Goal: Information Seeking & Learning: Check status

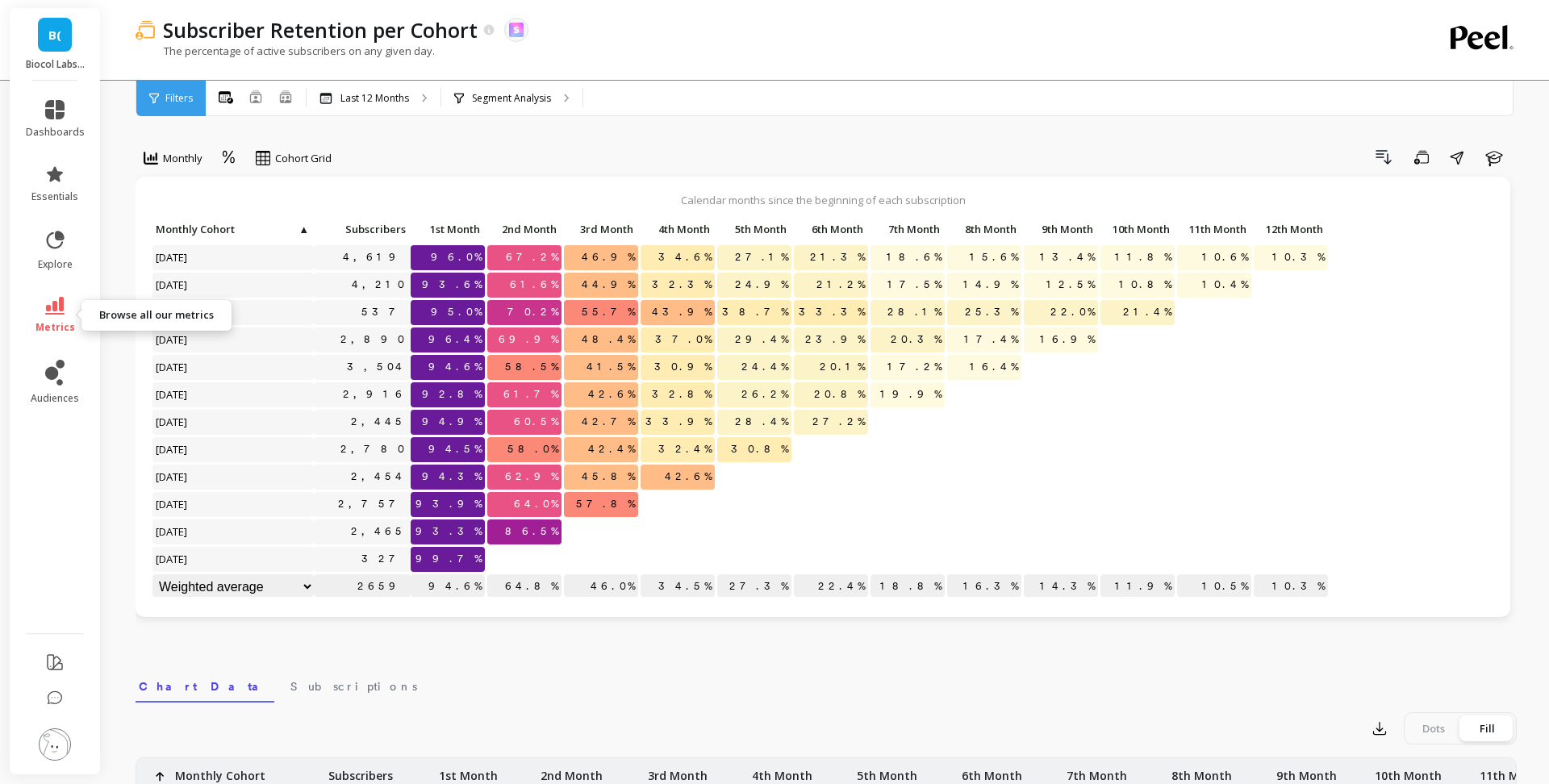
click at [58, 300] on icon at bounding box center [55, 306] width 20 height 18
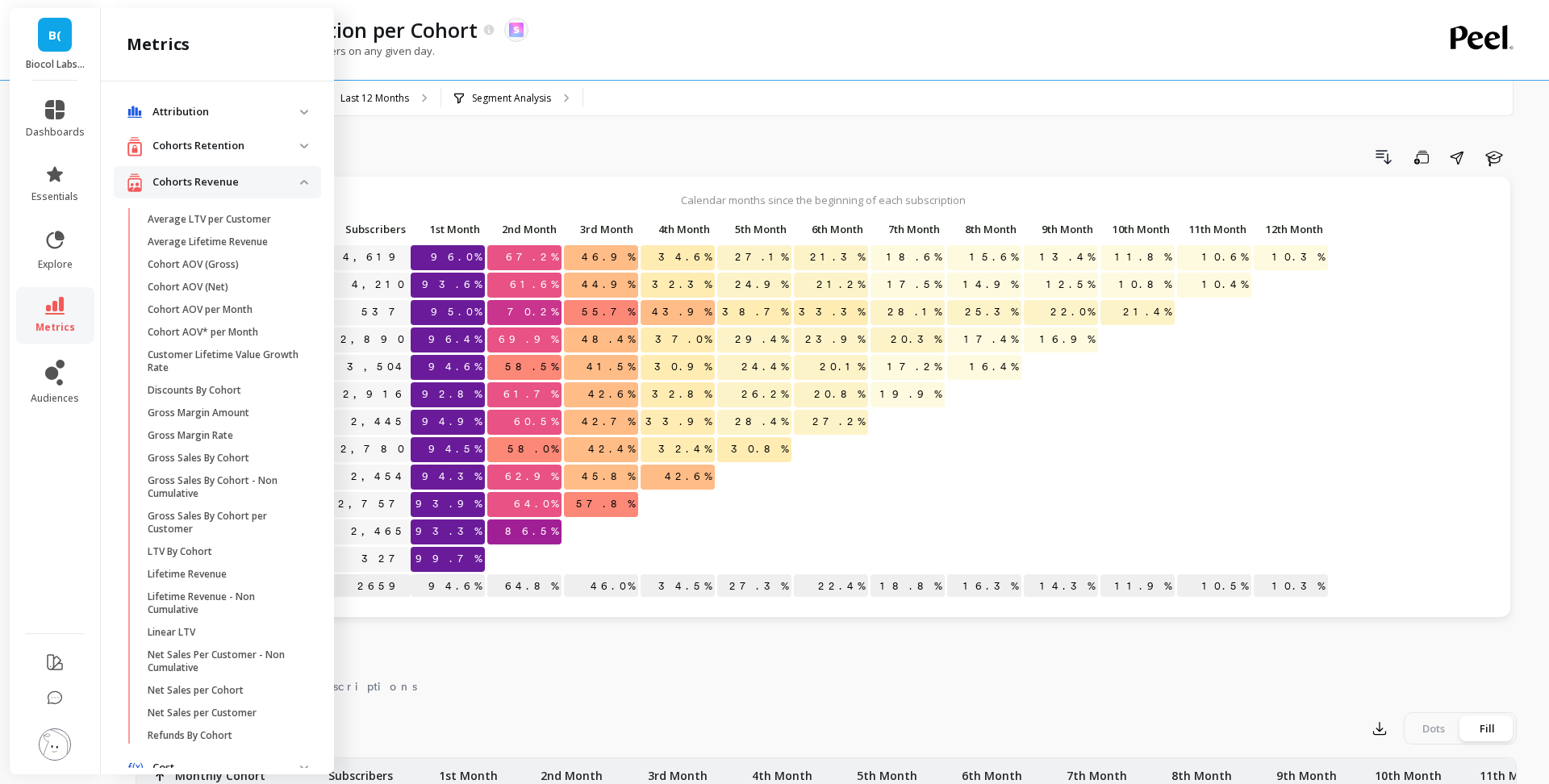
scroll to position [27, 0]
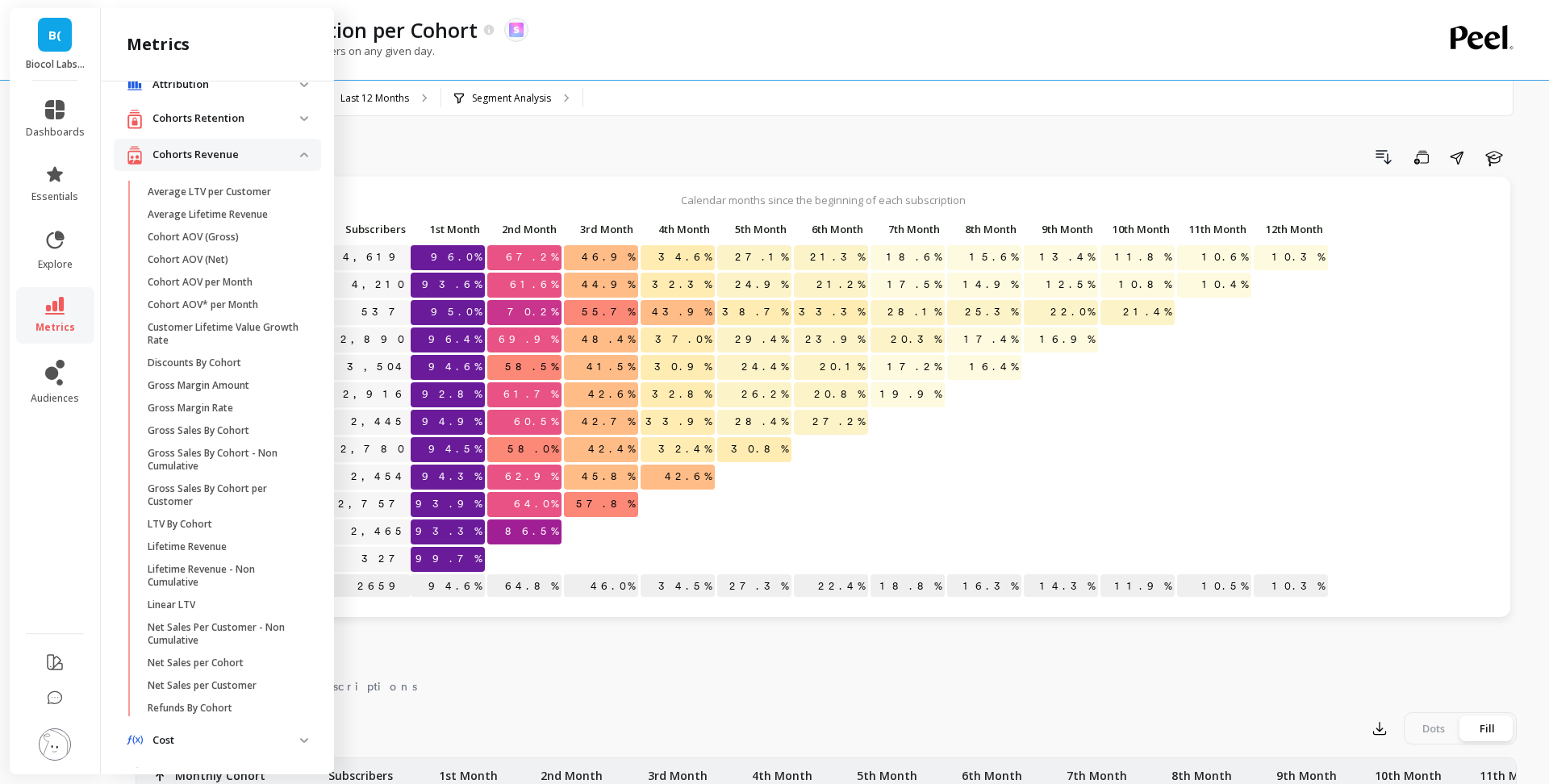
click at [182, 156] on p "Cohorts Revenue" at bounding box center [226, 155] width 147 height 16
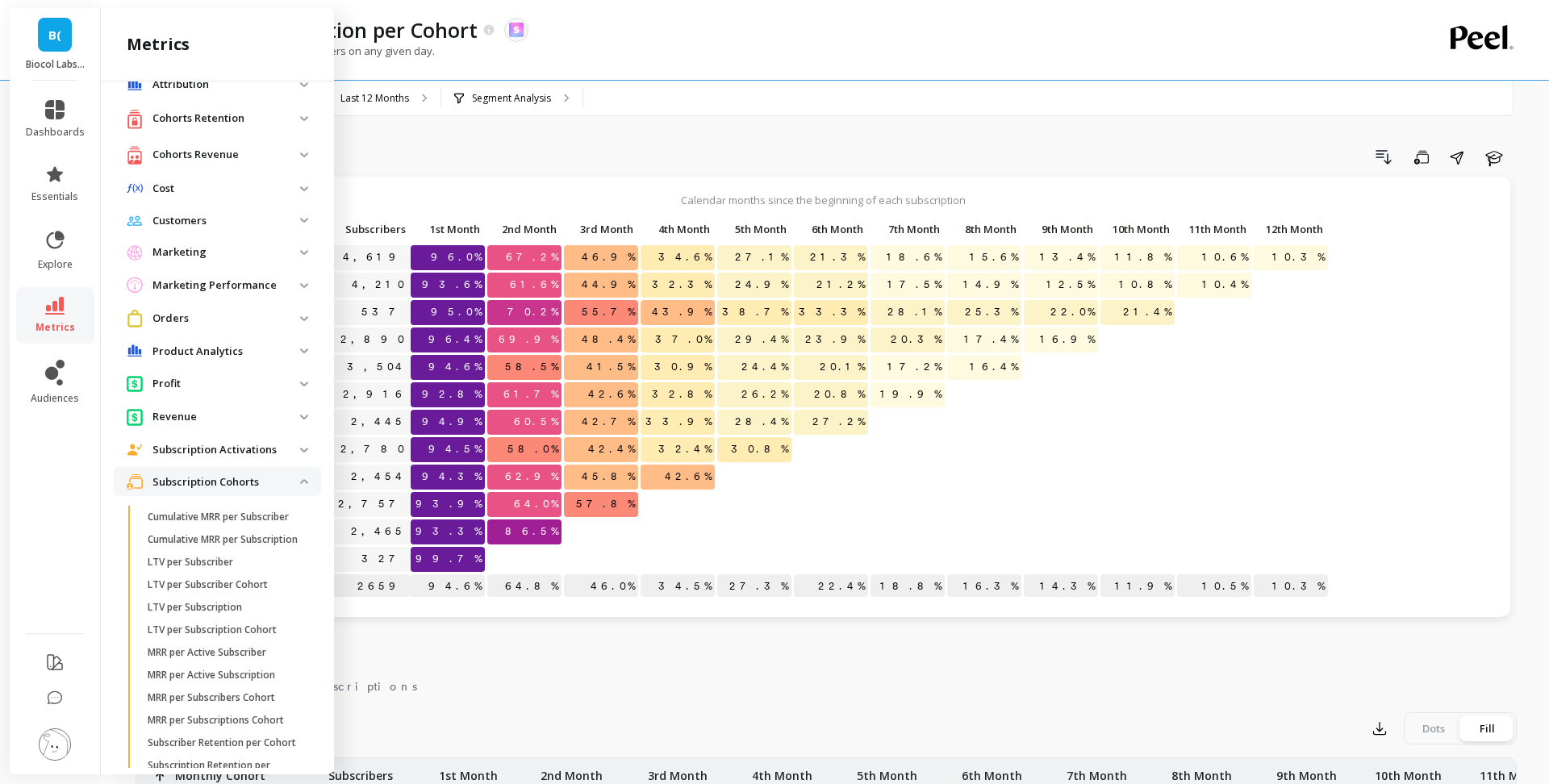
click at [218, 488] on p "Subscription Cohorts" at bounding box center [226, 483] width 147 height 16
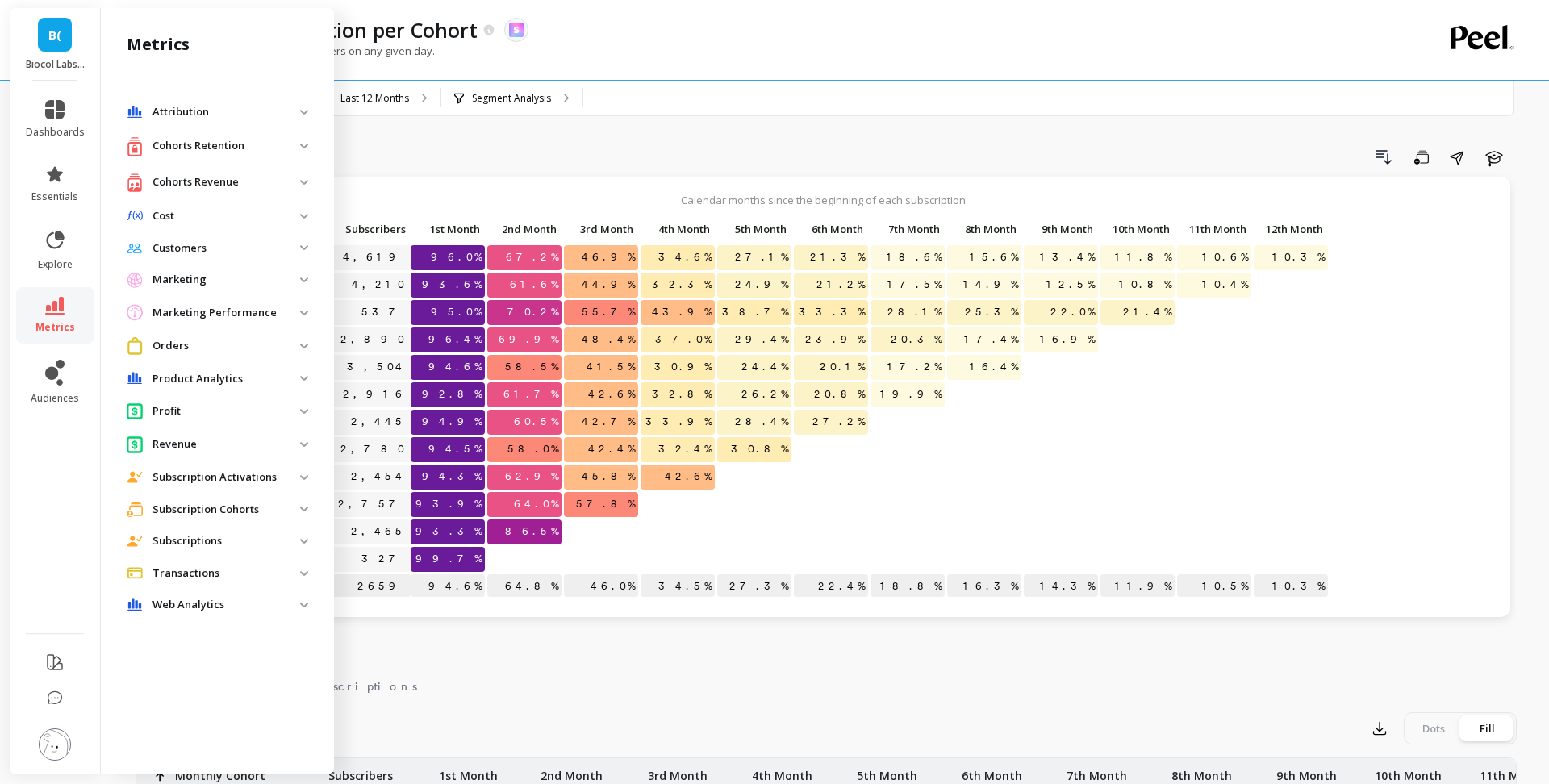
scroll to position [0, 0]
click at [226, 538] on p "Subscriptions" at bounding box center [226, 541] width 147 height 16
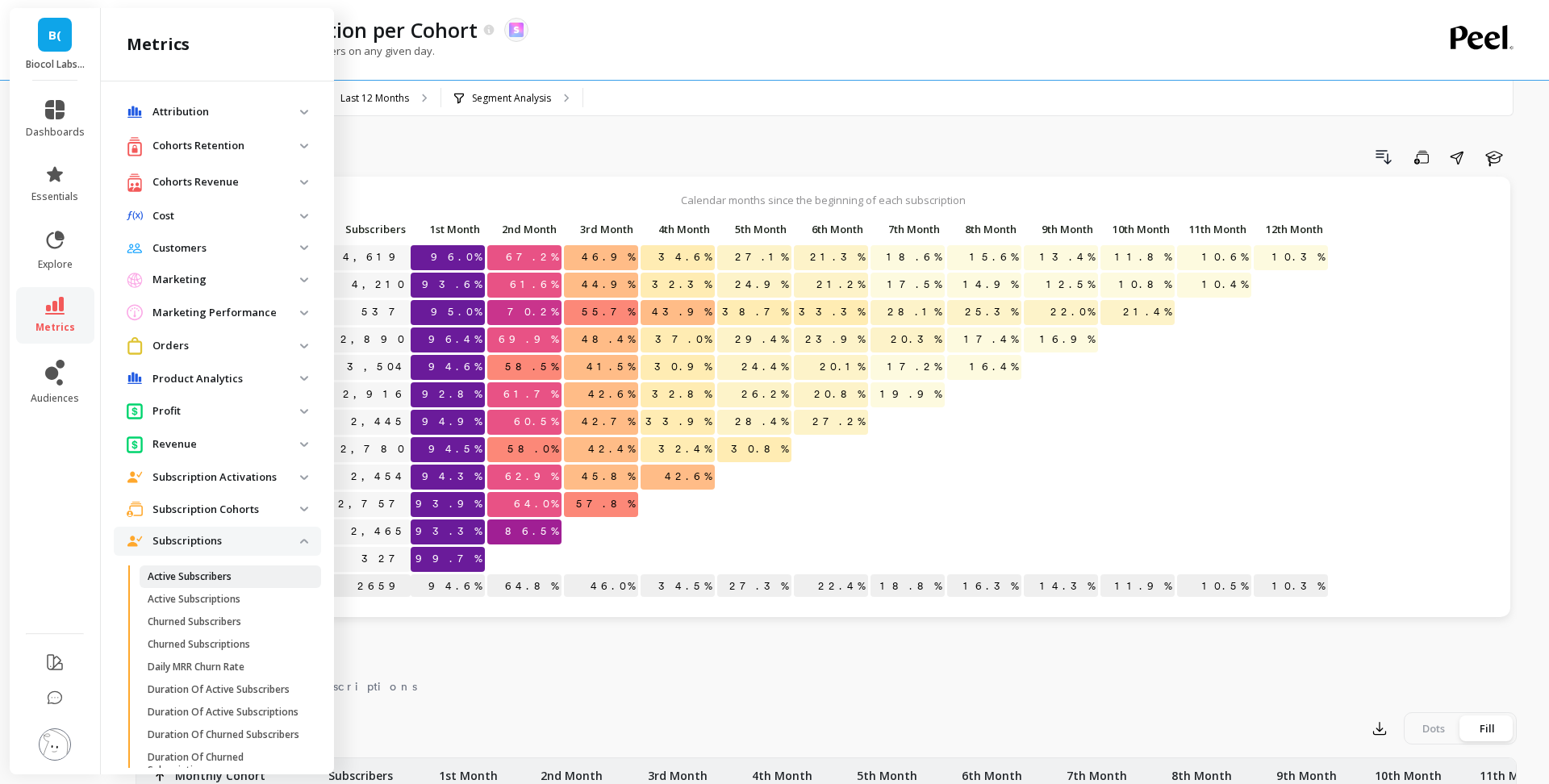
click at [226, 572] on p "Active Subscribers" at bounding box center [190, 576] width 84 height 13
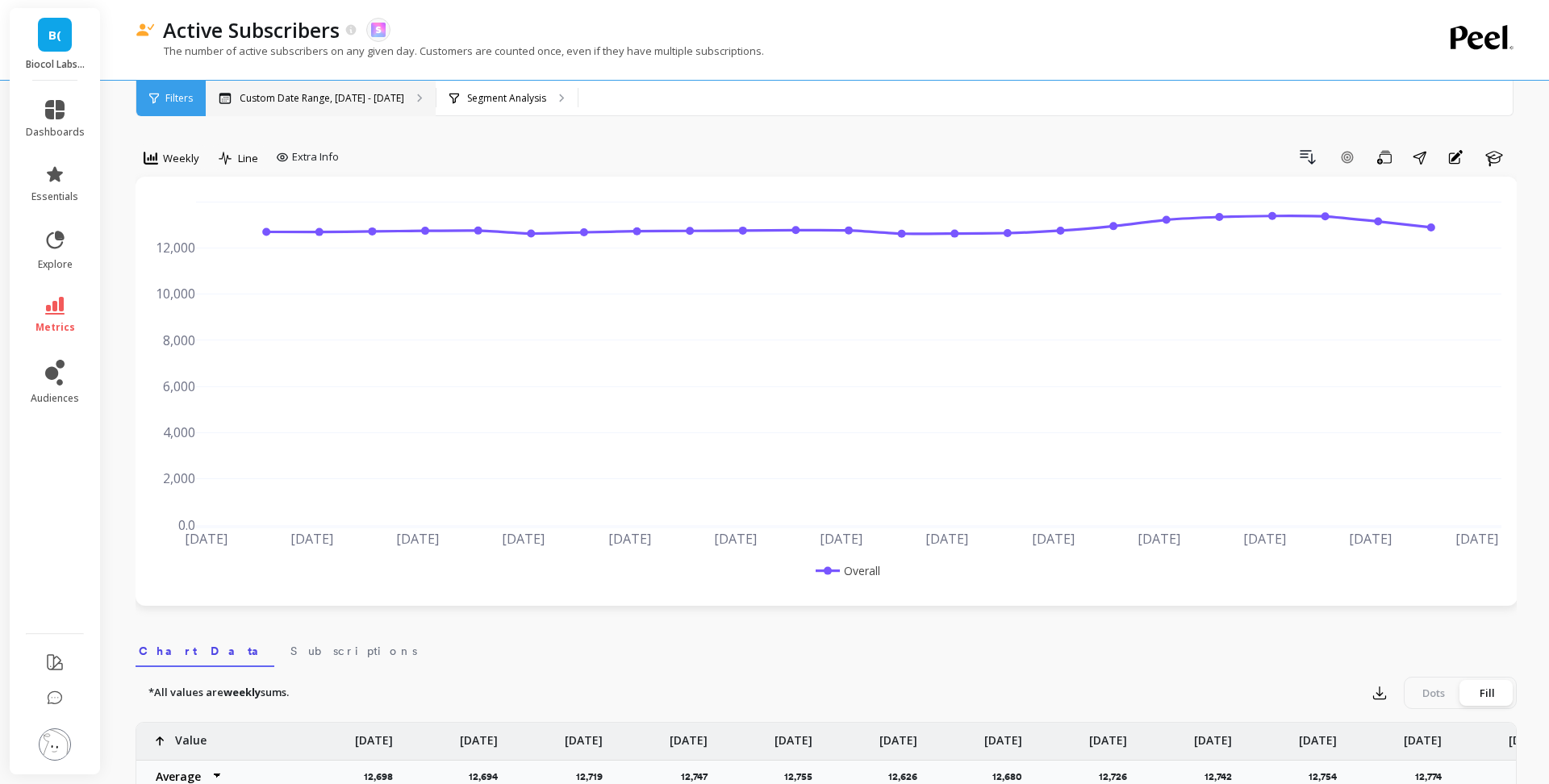
click at [358, 93] on p "Custom Date Range, [DATE] - [DATE]" at bounding box center [322, 99] width 165 height 13
click at [168, 160] on span "Weekly" at bounding box center [181, 158] width 36 height 16
click at [180, 283] on div "Monthly" at bounding box center [195, 287] width 92 height 16
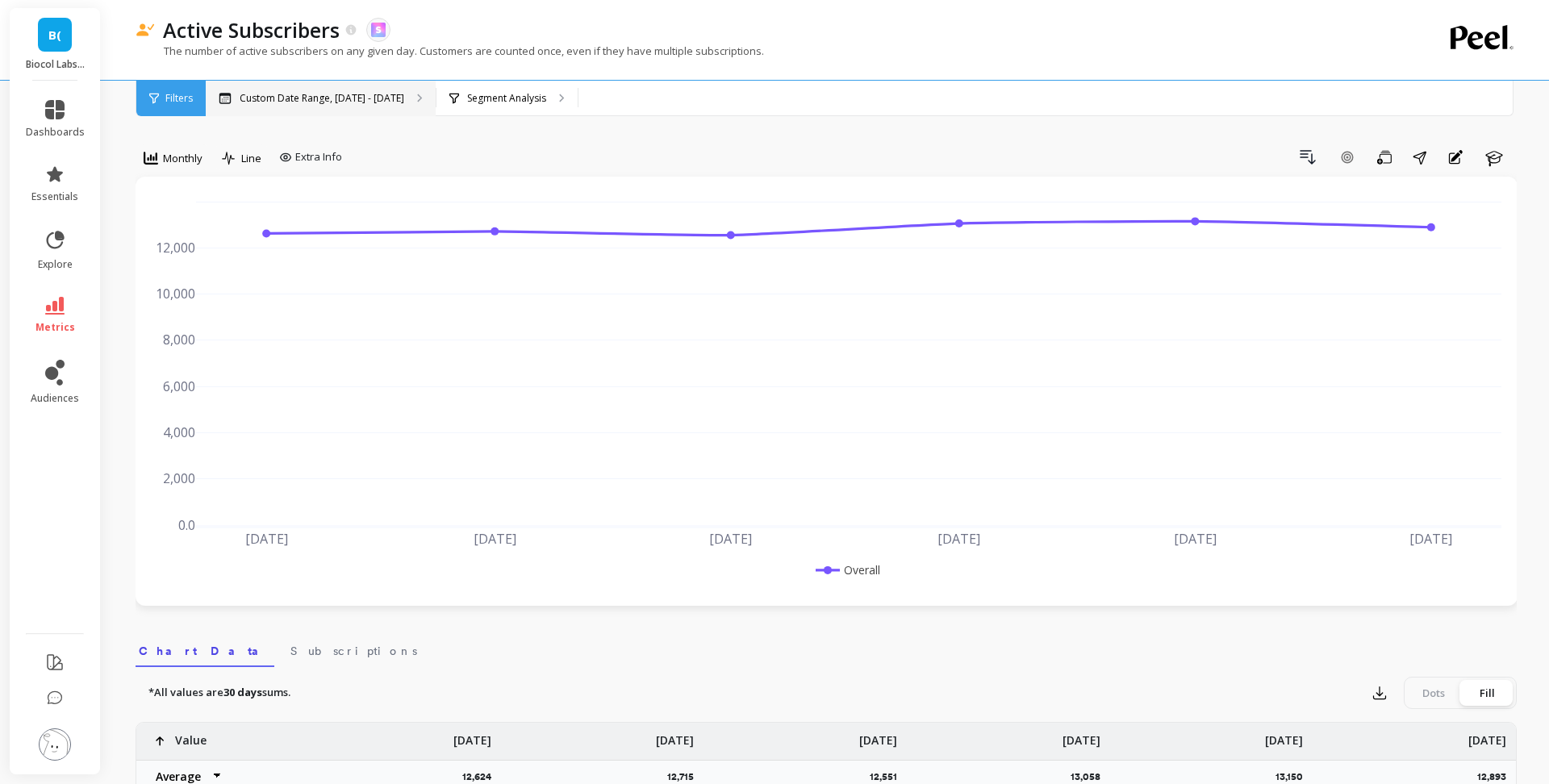
click at [371, 107] on div "Custom Date Range, [DATE] - [DATE]" at bounding box center [321, 98] width 230 height 35
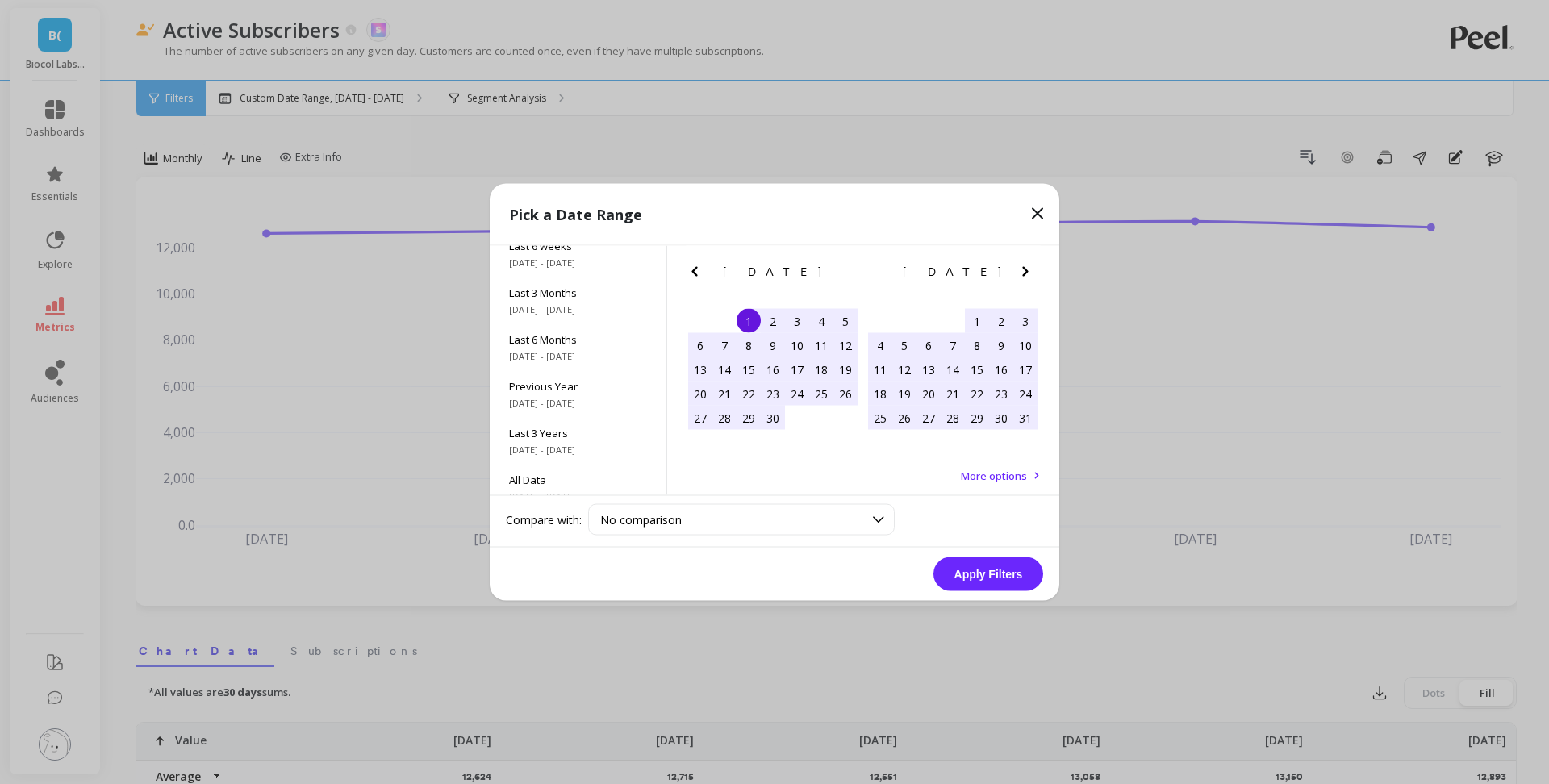
scroll to position [204, 0]
click at [582, 390] on span "Previous Year" at bounding box center [578, 385] width 138 height 15
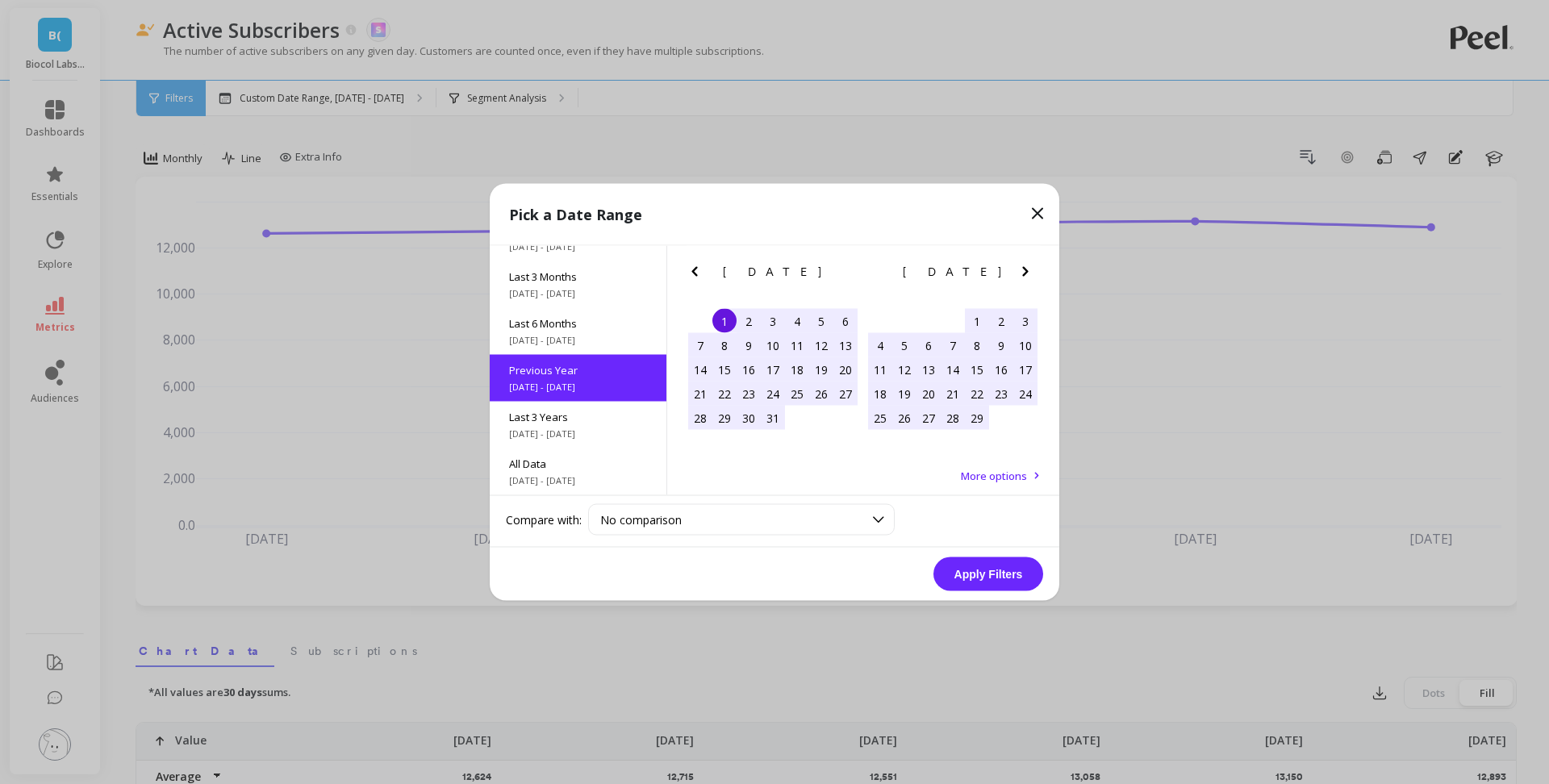
scroll to position [1, 0]
click at [579, 435] on span "[DATE] - [DATE]" at bounding box center [578, 433] width 138 height 13
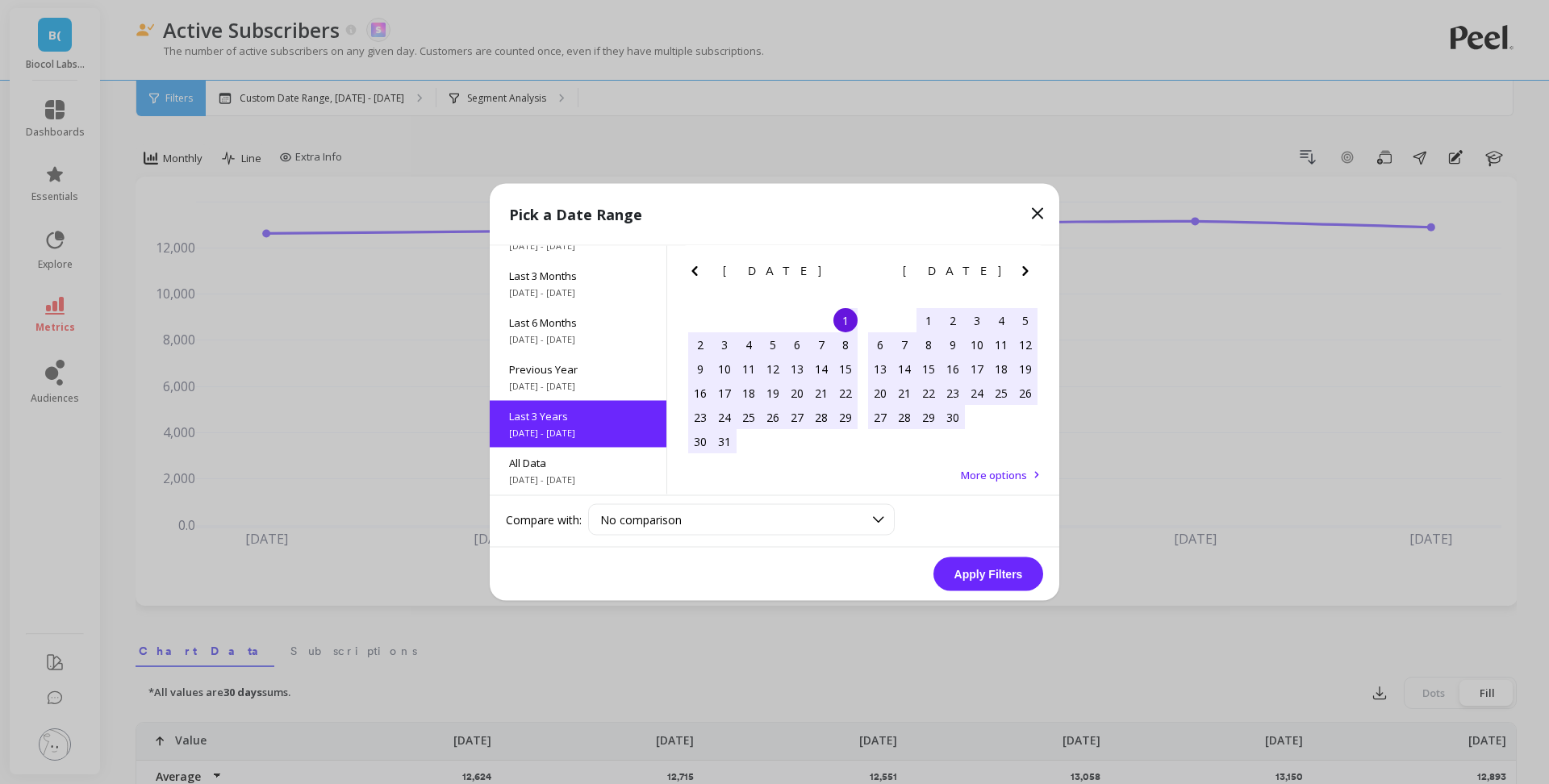
click at [992, 572] on button "Apply Filters" at bounding box center [988, 574] width 110 height 34
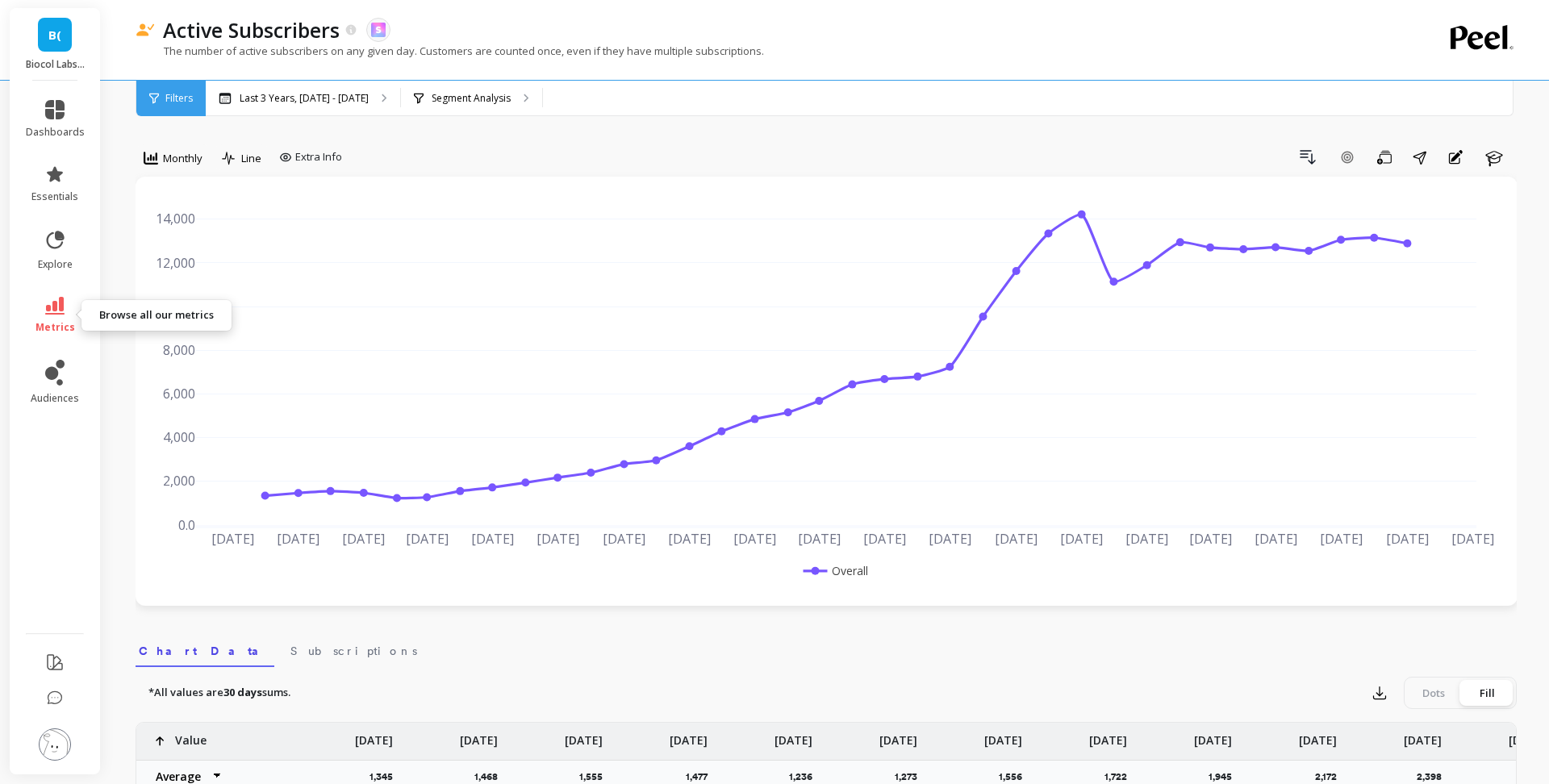
click at [70, 310] on link "metrics" at bounding box center [54, 315] width 58 height 37
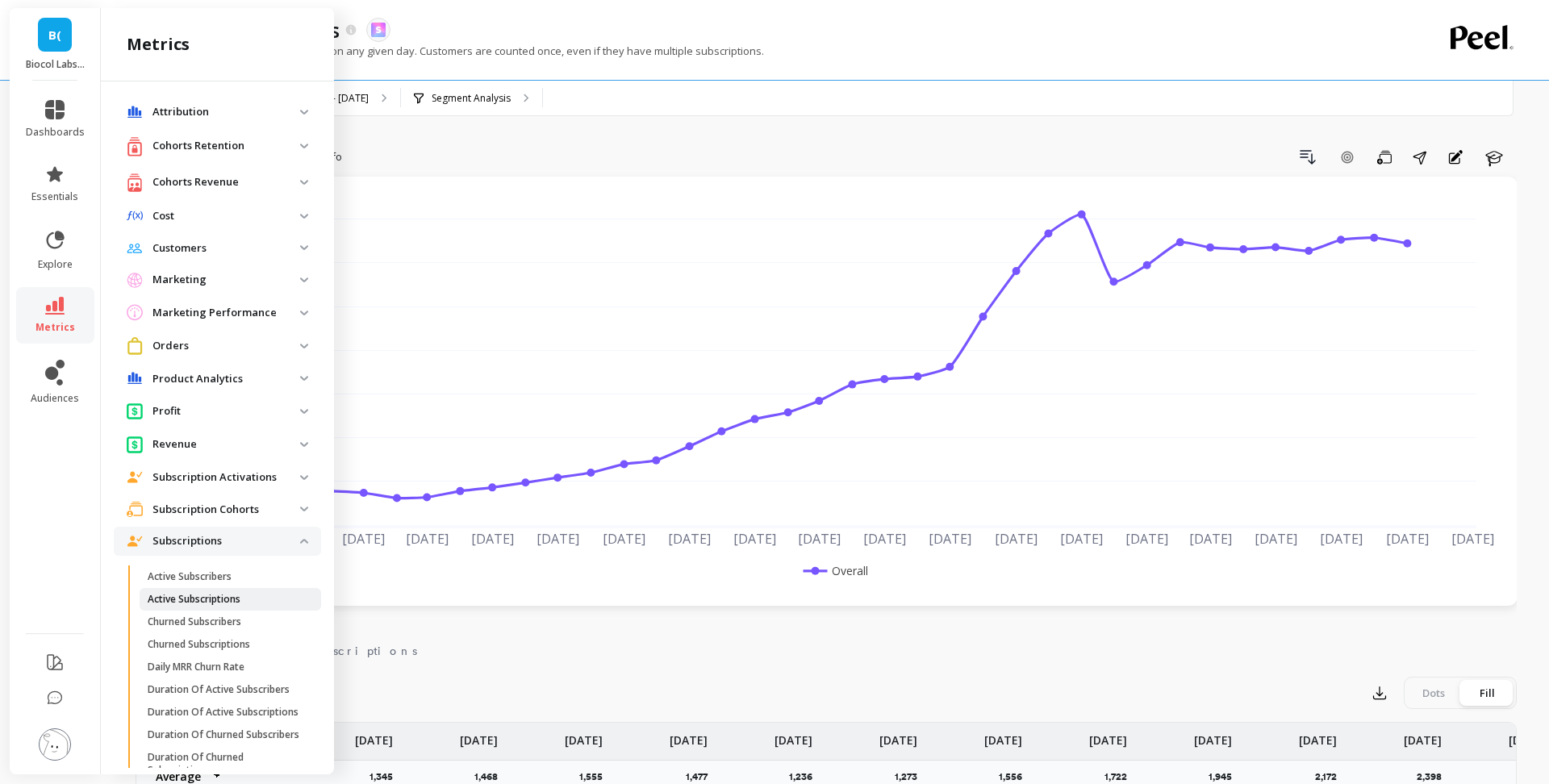
click at [237, 599] on p "Active Subscriptions" at bounding box center [194, 600] width 93 height 13
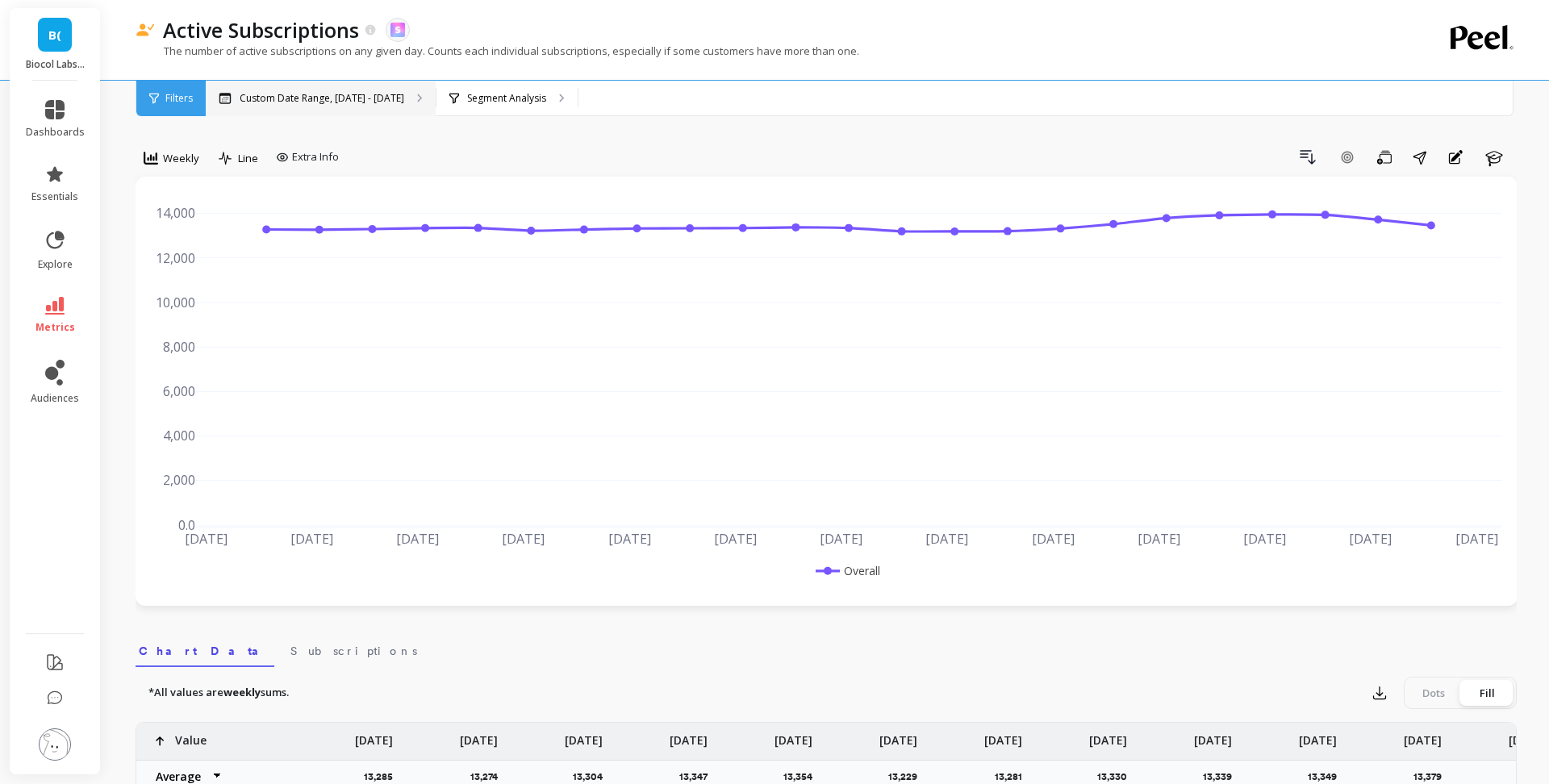
click at [333, 104] on div "Custom Date Range, [DATE] - [DATE]" at bounding box center [321, 98] width 230 height 35
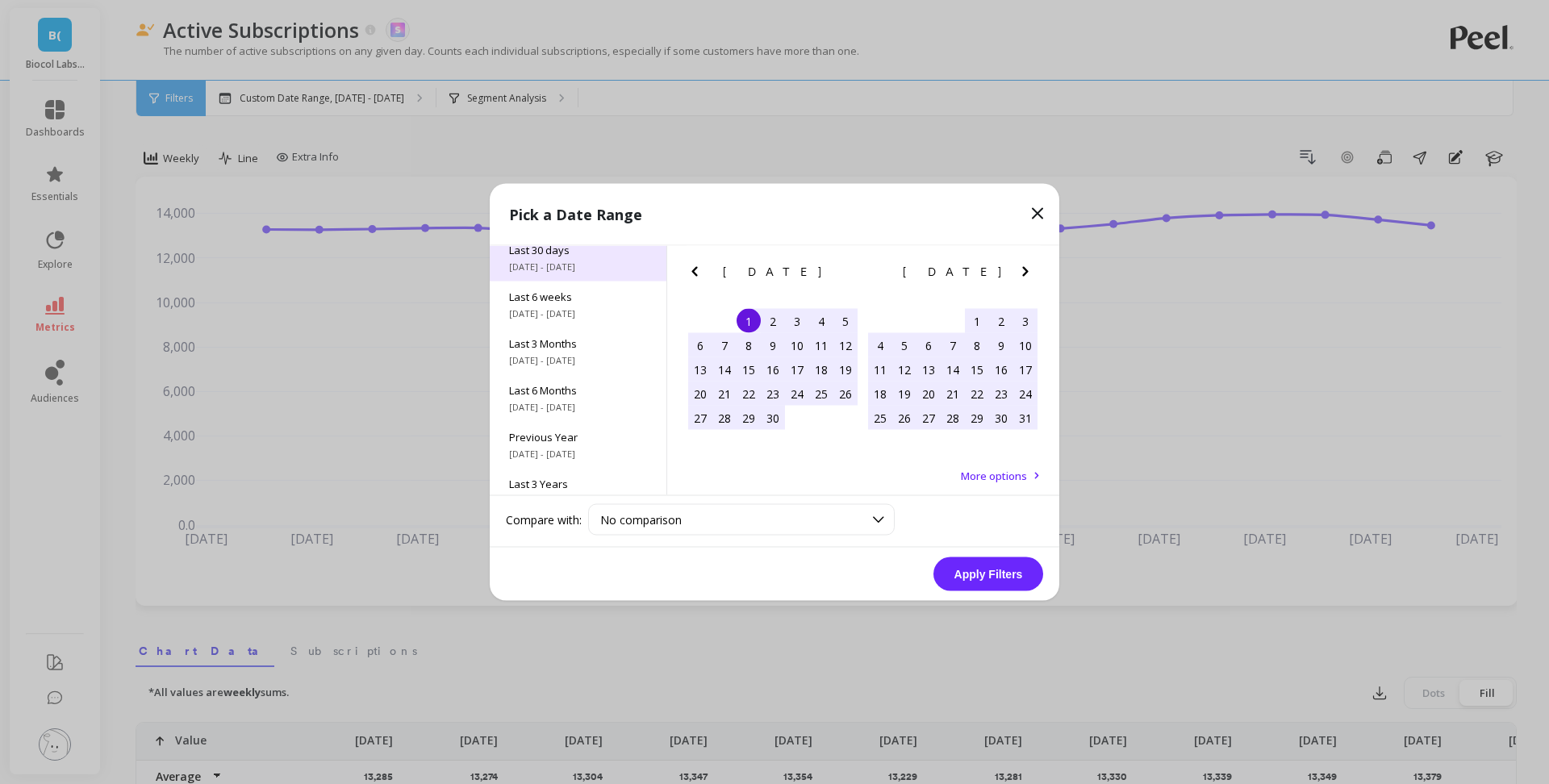
scroll to position [218, 0]
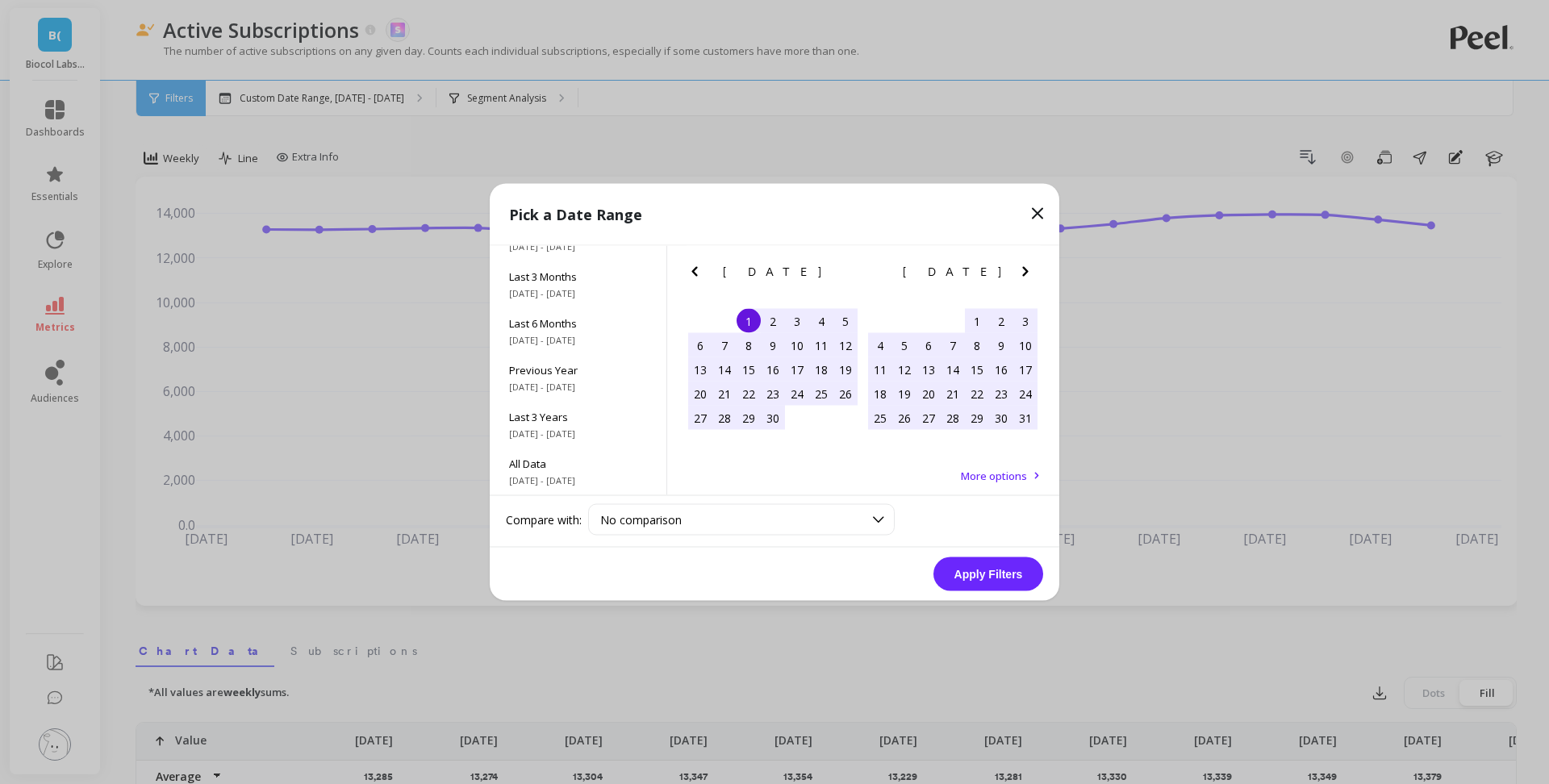
click at [581, 403] on div "Last 3 Years [DATE] - [DATE]" at bounding box center [578, 425] width 176 height 47
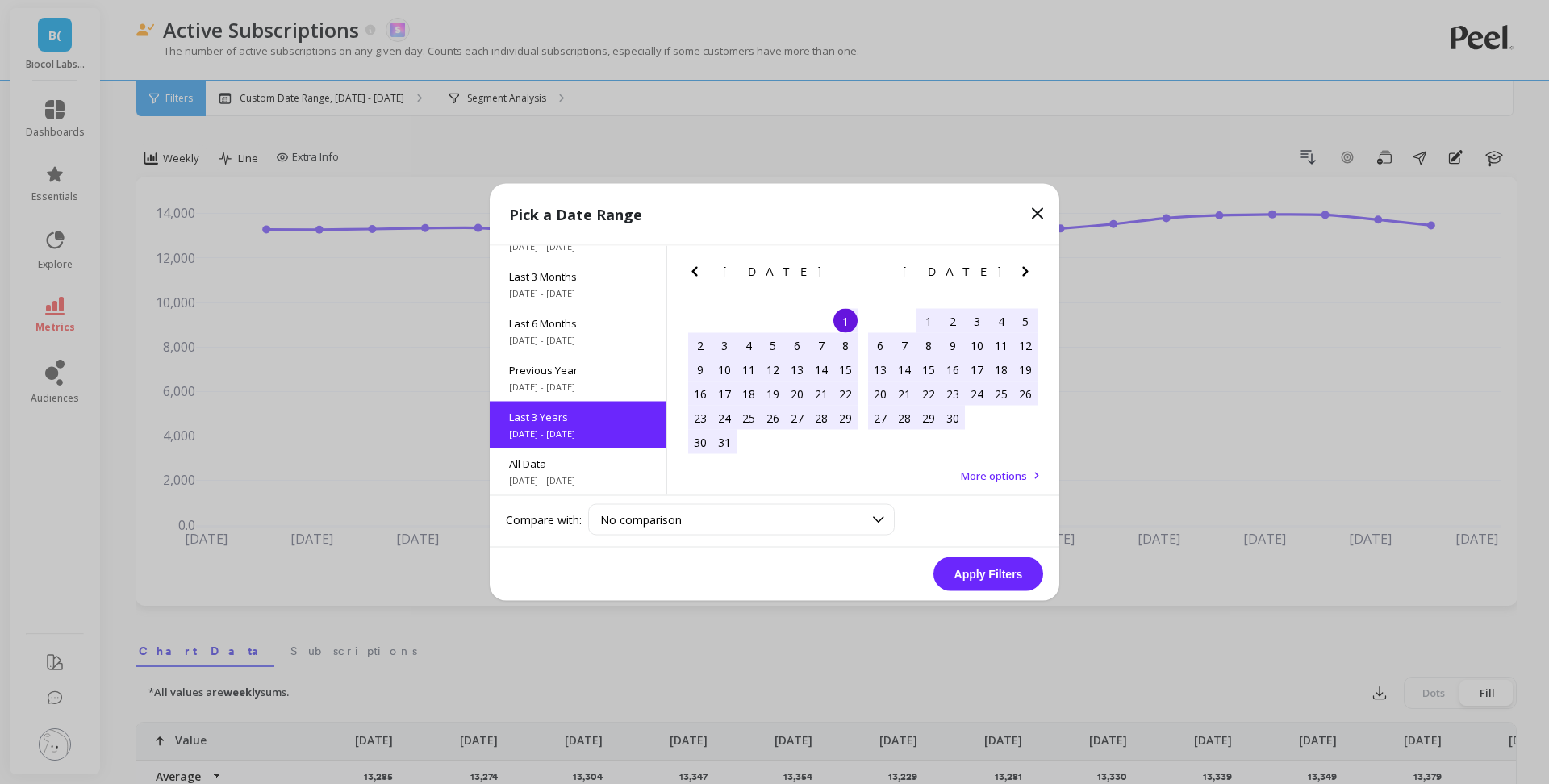
scroll to position [1, 0]
click at [980, 573] on button "Apply Filters" at bounding box center [988, 574] width 110 height 34
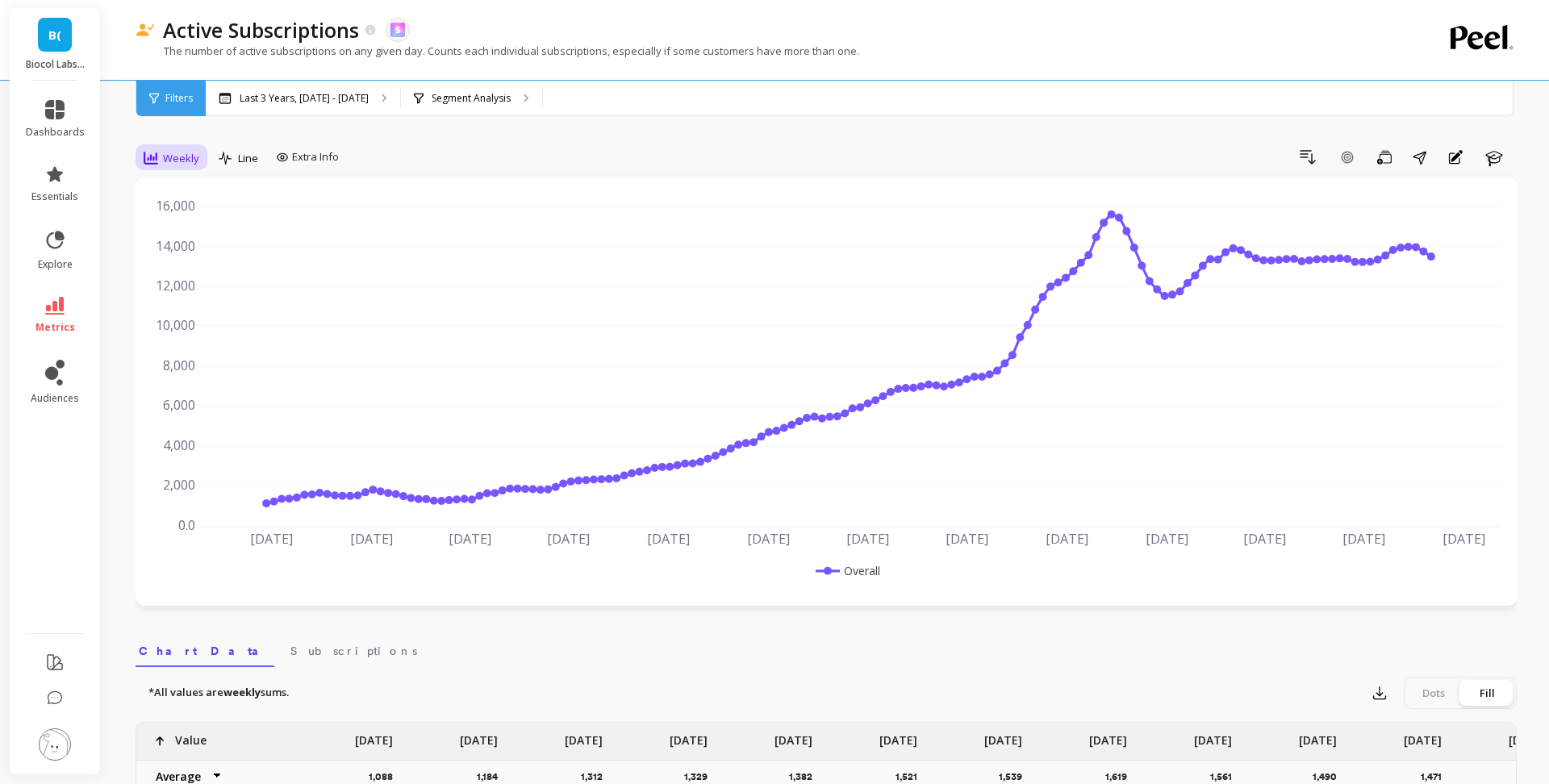
click at [171, 159] on span "Weekly" at bounding box center [181, 158] width 36 height 16
click at [208, 287] on div "Monthly" at bounding box center [195, 287] width 92 height 16
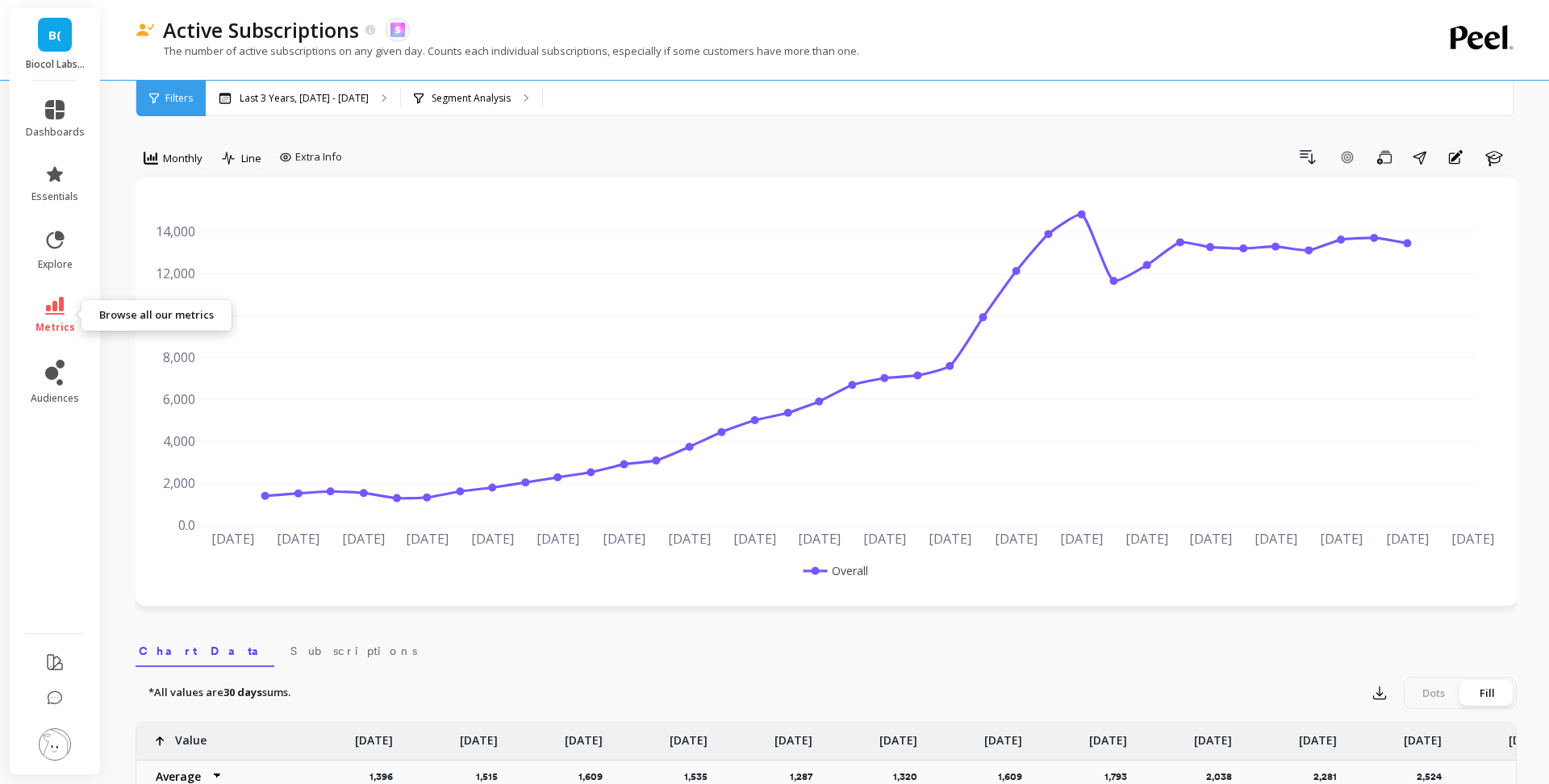
click at [44, 329] on span "metrics" at bounding box center [55, 328] width 40 height 13
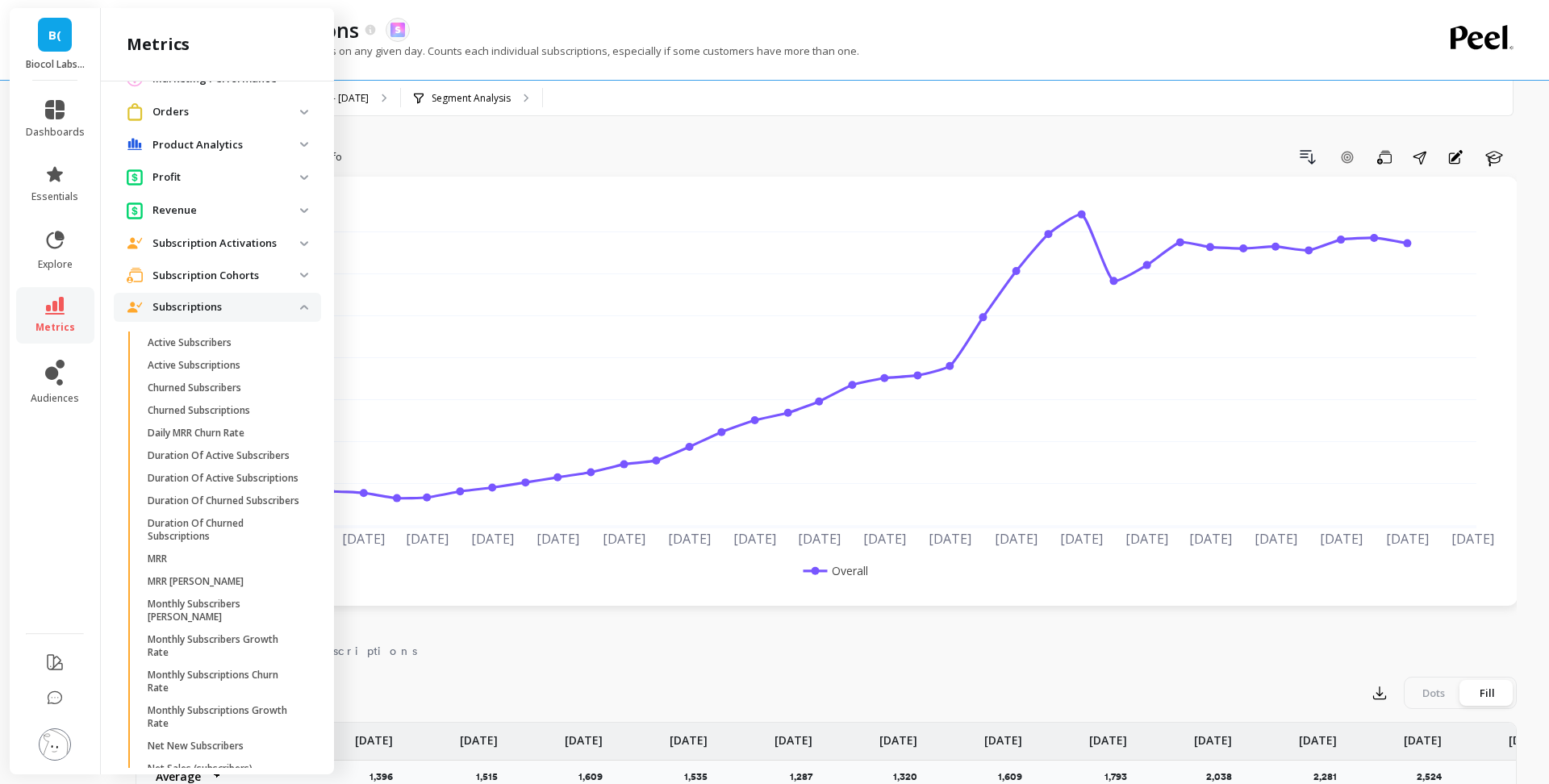
scroll to position [237, 0]
click at [194, 562] on span "MRR" at bounding box center [224, 556] width 154 height 13
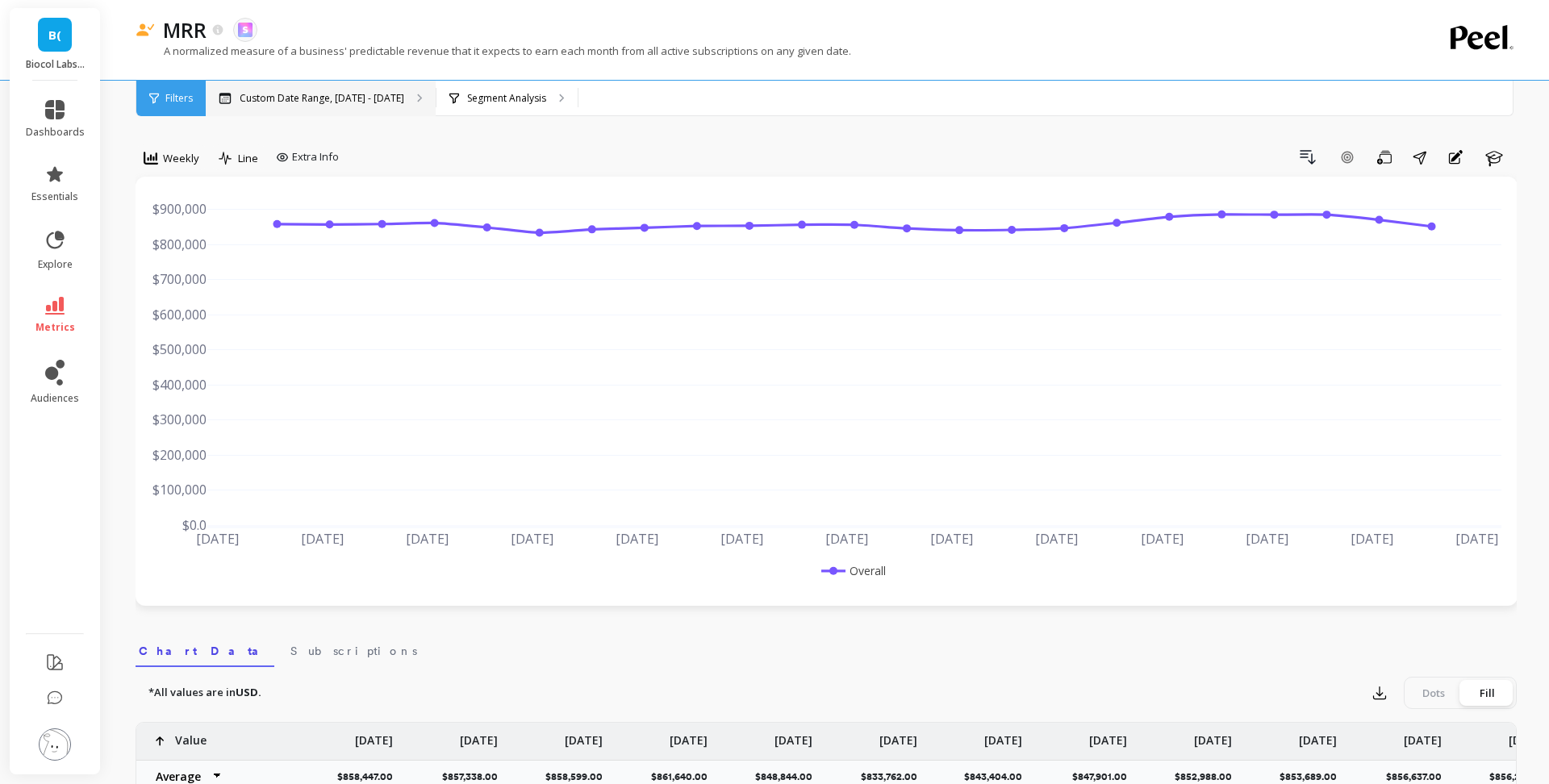
click at [388, 105] on div "Custom Date Range, [DATE] - [DATE]" at bounding box center [321, 98] width 230 height 35
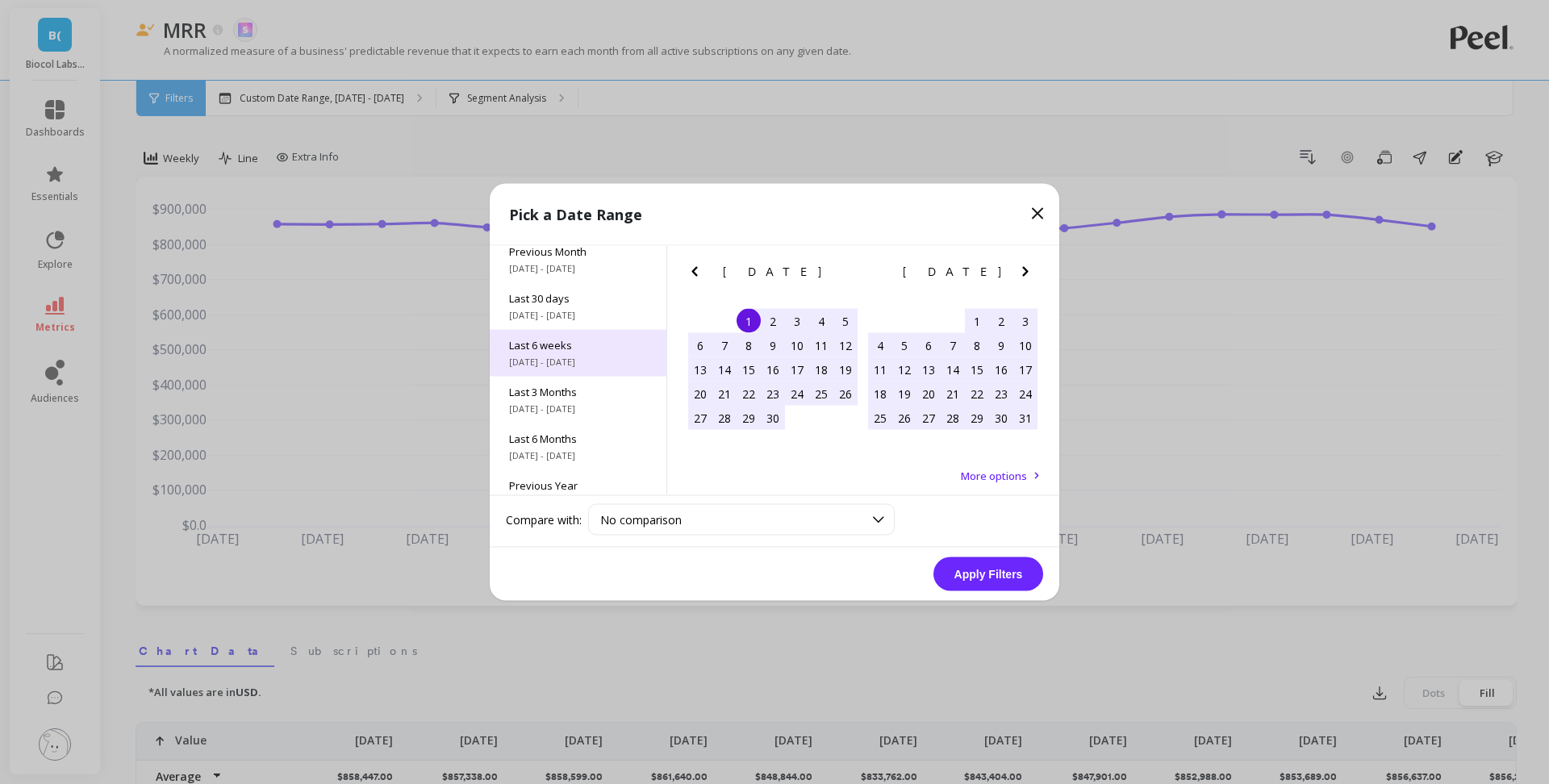
scroll to position [218, 0]
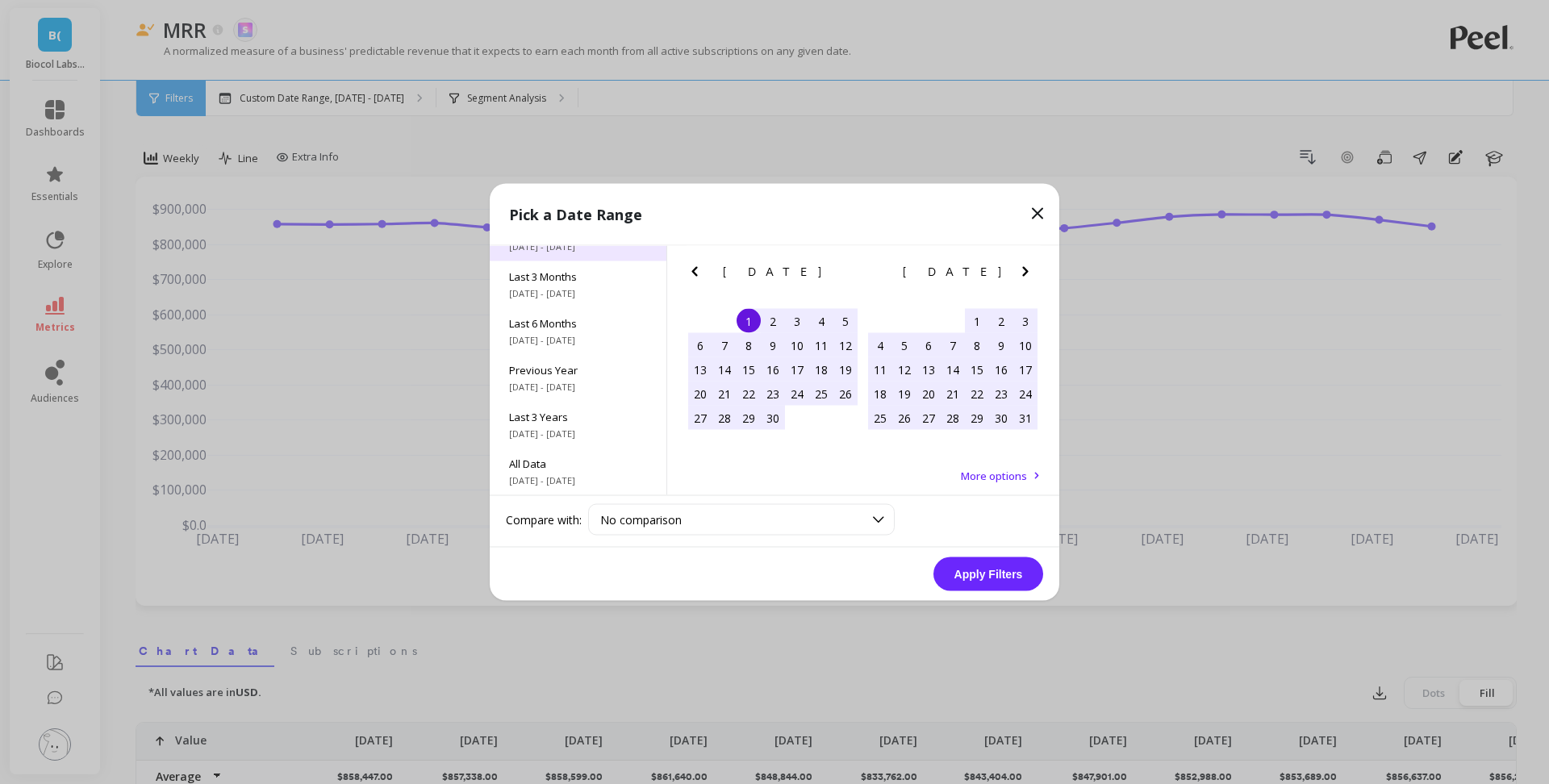
click at [601, 446] on div "Last 3 Years [DATE] - [DATE]" at bounding box center [578, 425] width 176 height 47
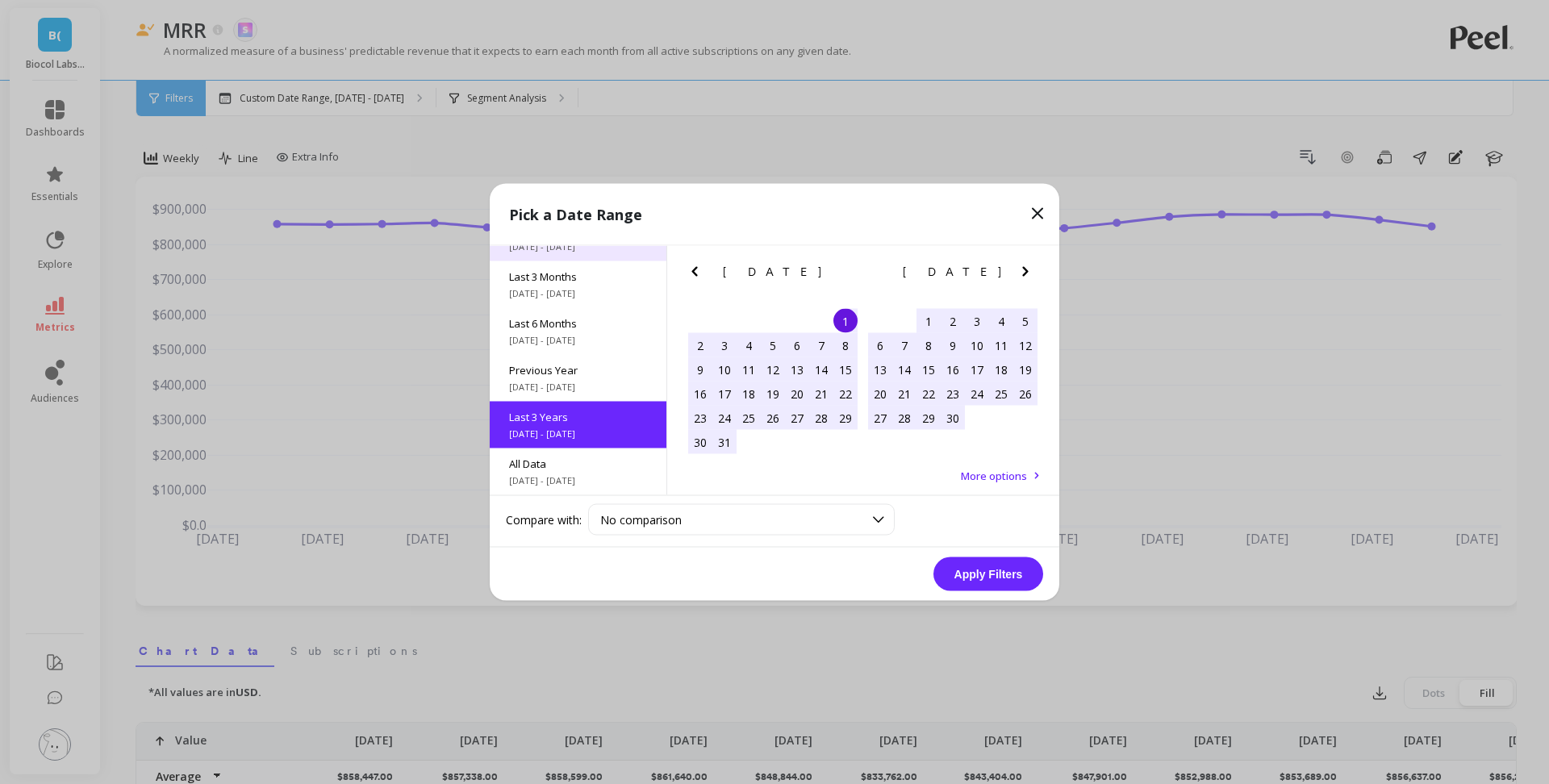
scroll to position [1, 0]
click at [1019, 576] on button "Apply Filters" at bounding box center [988, 574] width 110 height 34
